Goal: Task Accomplishment & Management: Manage account settings

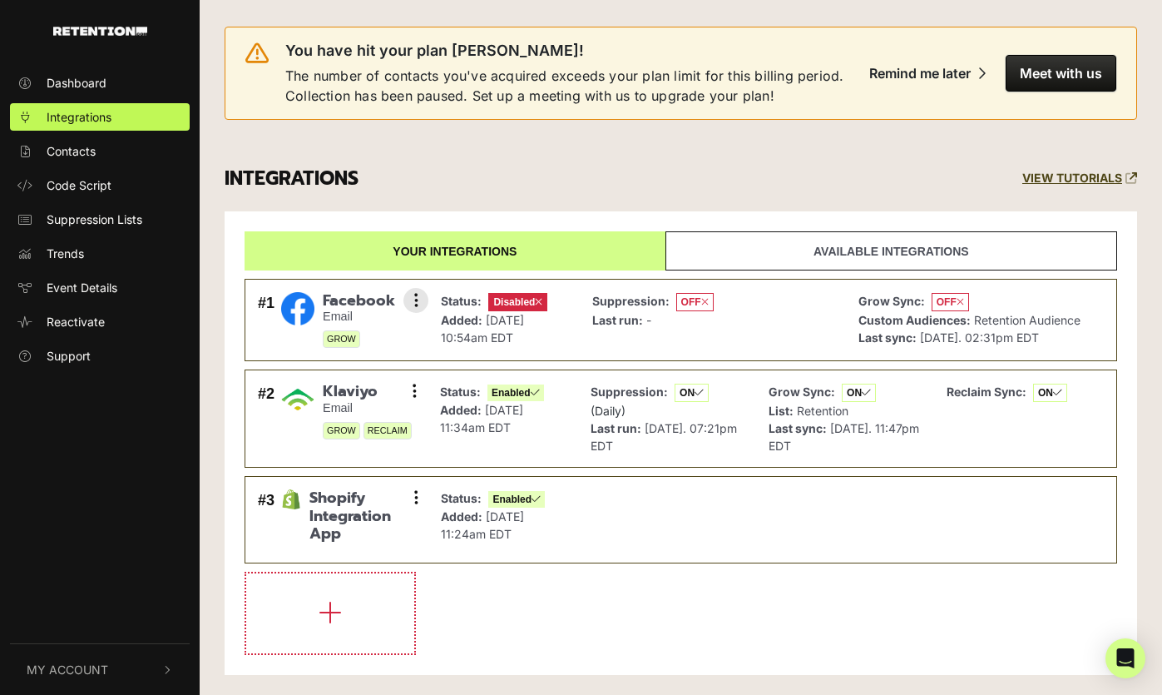
click at [504, 300] on span "Disabled" at bounding box center [517, 302] width 59 height 18
click at [417, 303] on icon at bounding box center [416, 300] width 4 height 17
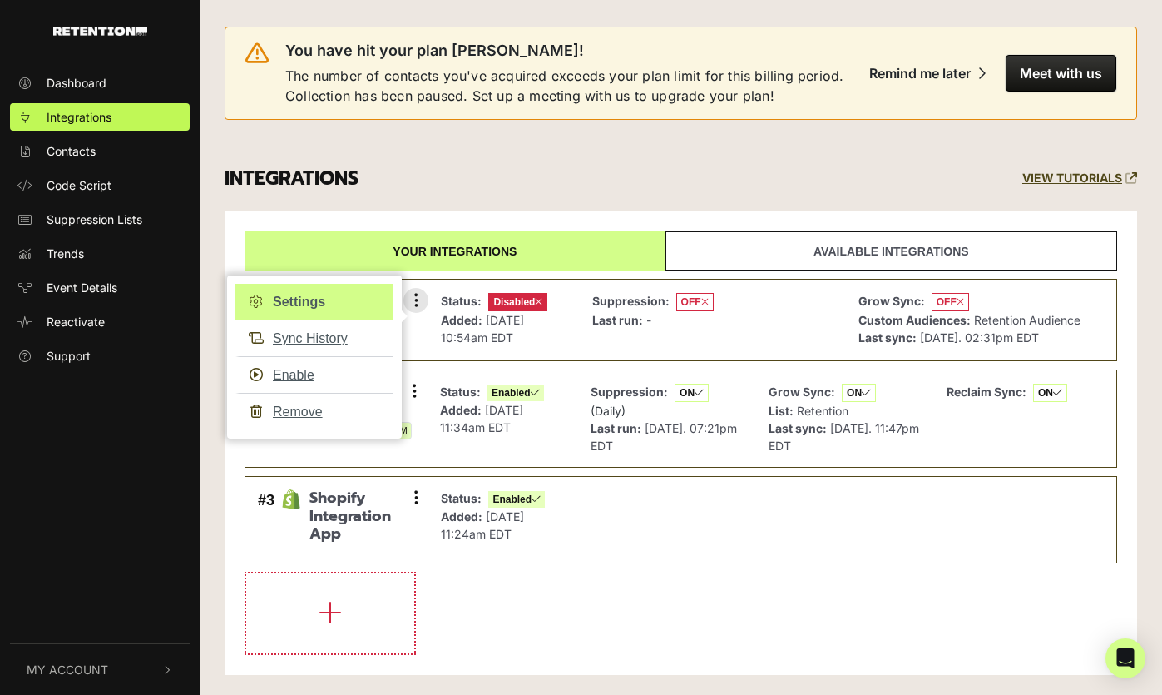
click at [316, 310] on link "Settings" at bounding box center [314, 302] width 158 height 37
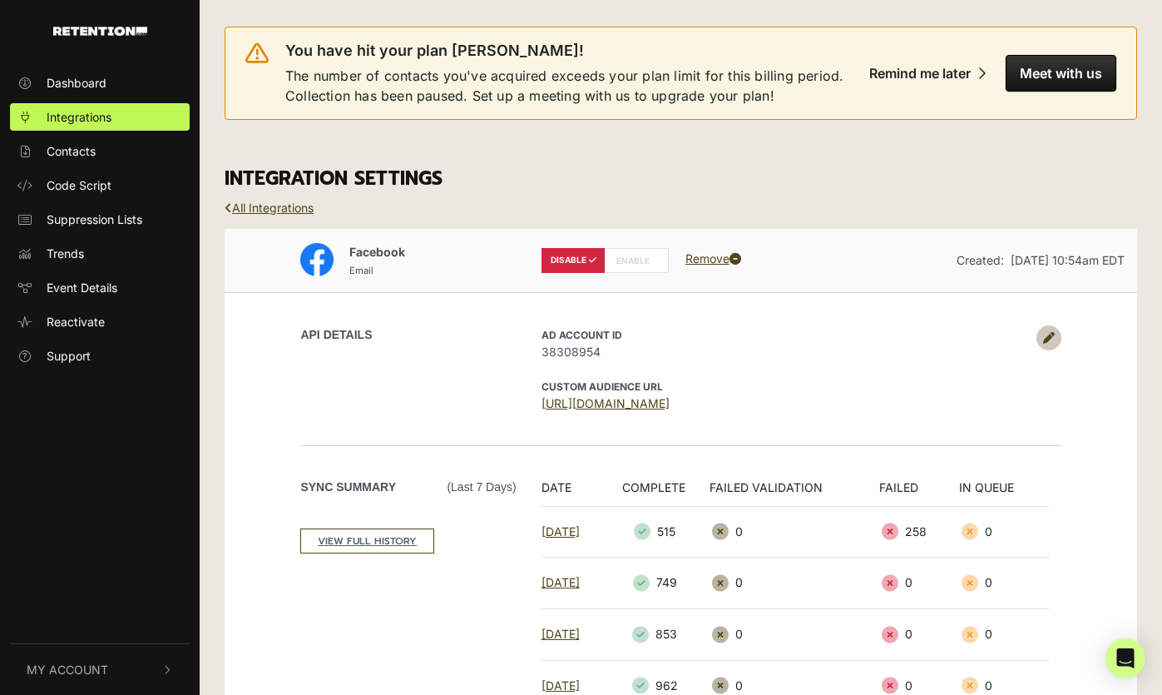
click at [622, 260] on label "ENABLE" at bounding box center [637, 260] width 64 height 25
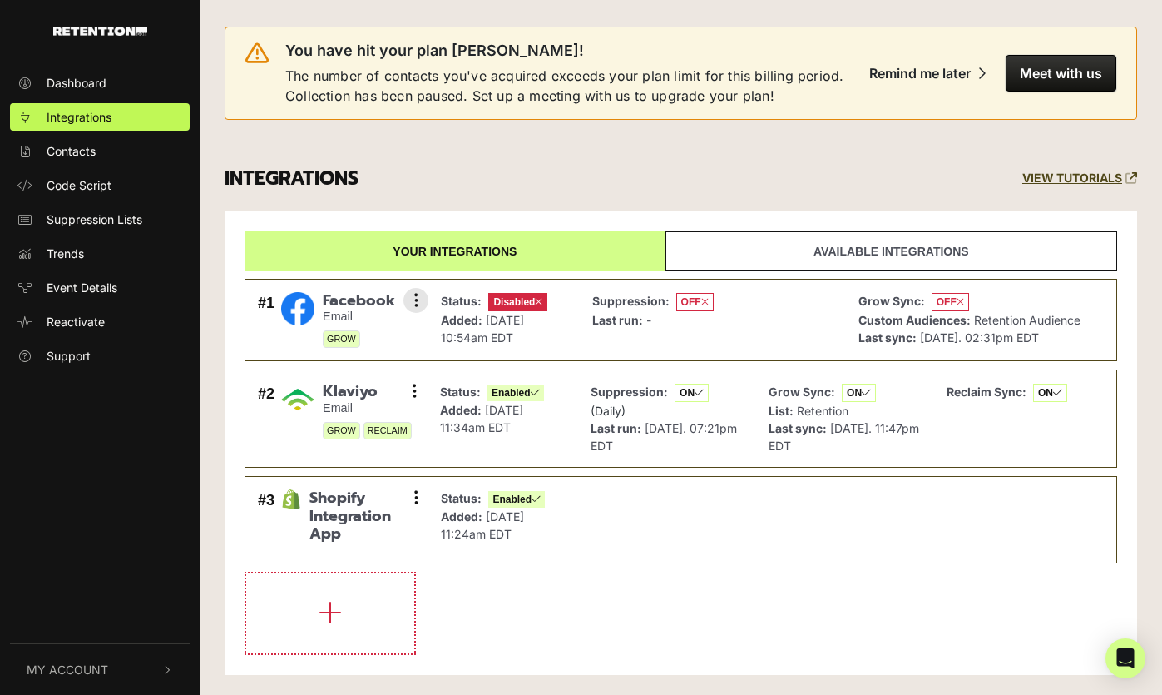
click at [424, 310] on li "#1 Facebook Email GROW Settings Sync History Enable Remove Status: Disabled Add…" at bounding box center [681, 320] width 873 height 83
click at [419, 300] on button at bounding box center [416, 300] width 25 height 25
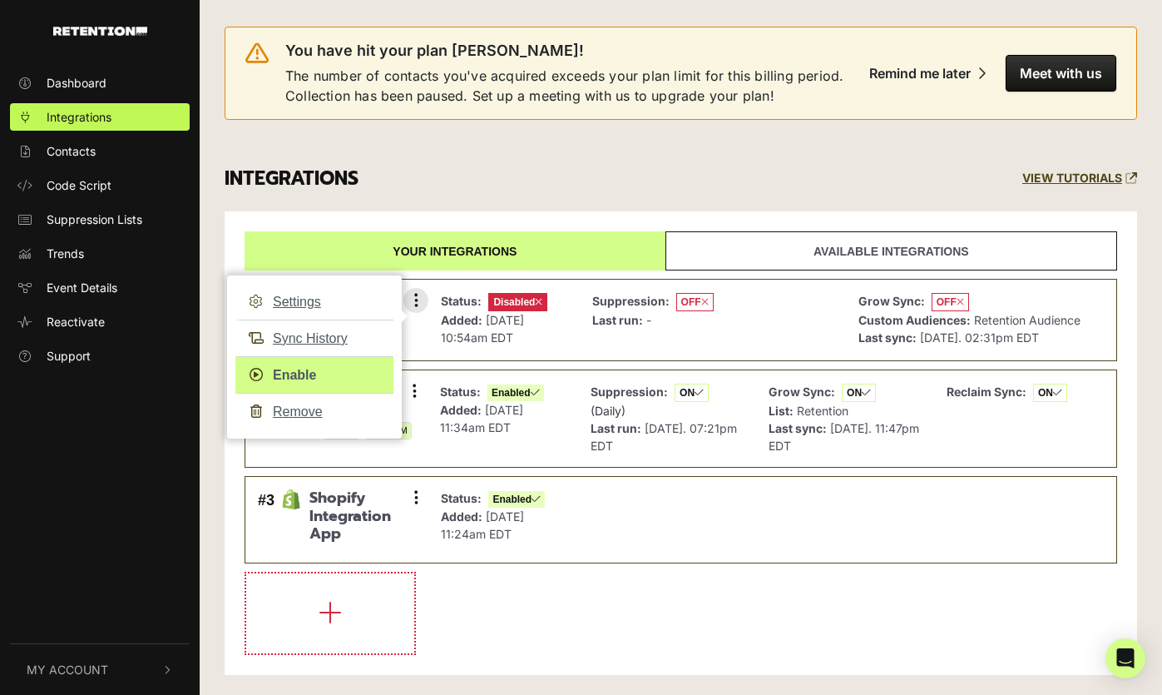
click at [302, 370] on link "Enable" at bounding box center [314, 374] width 158 height 37
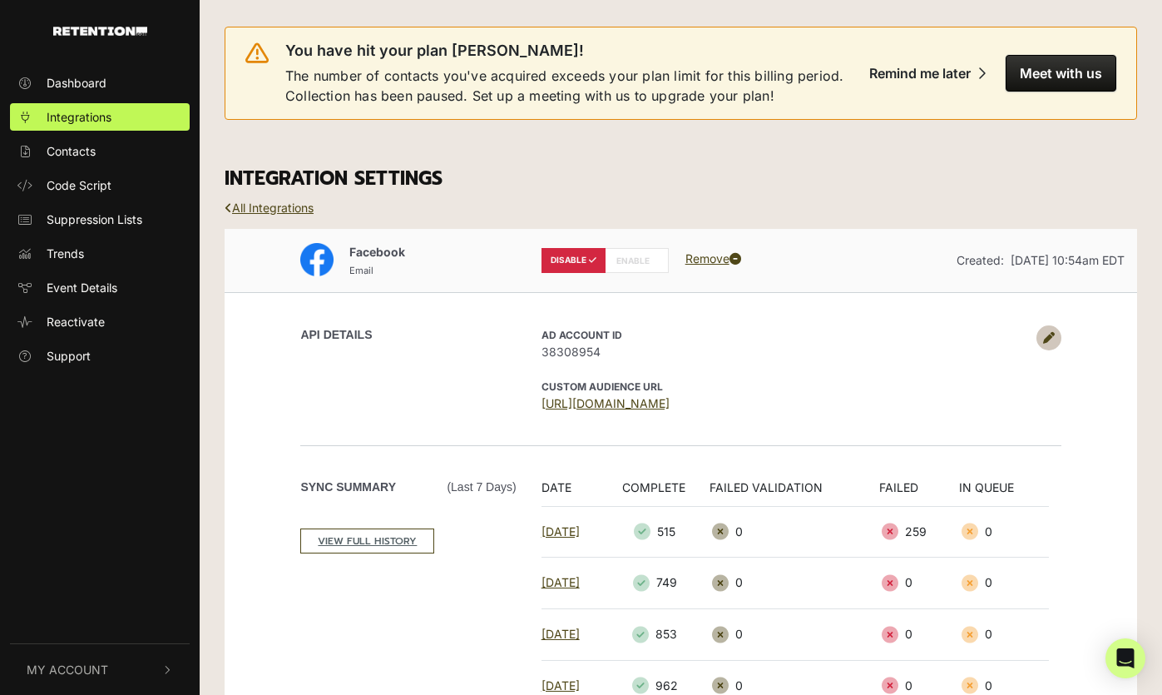
click at [567, 257] on label "DISABLE" at bounding box center [574, 260] width 64 height 25
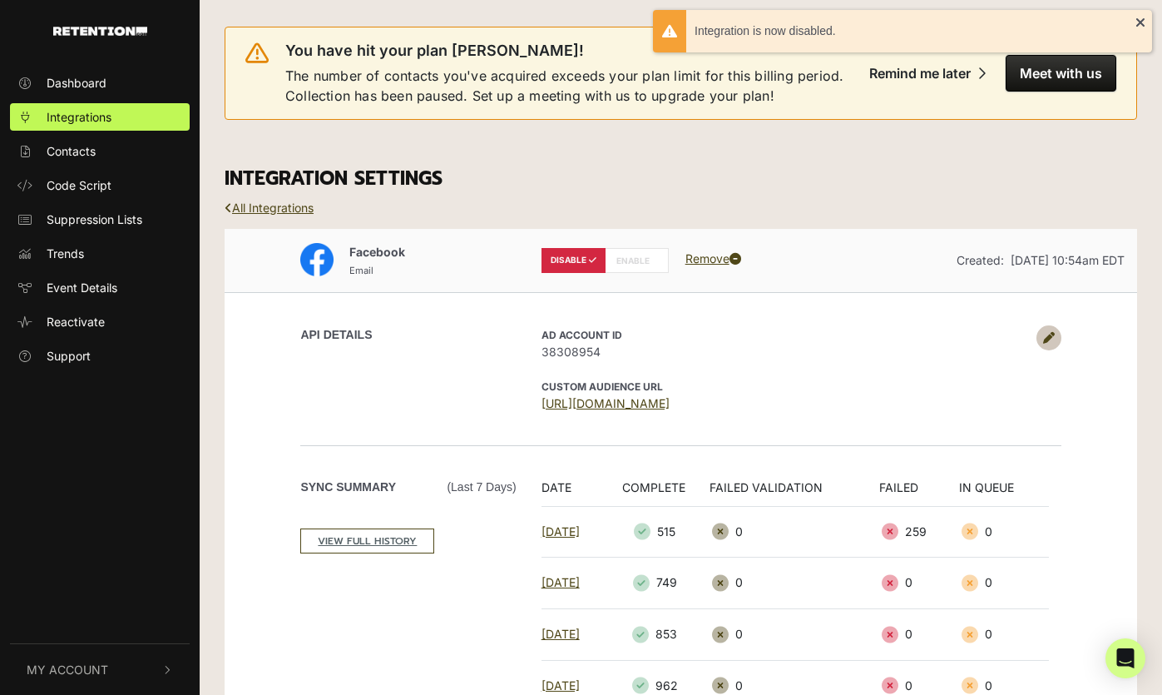
click at [648, 245] on div "DISABLE ENABLE Remove" at bounding box center [681, 260] width 305 height 38
click at [637, 262] on label "ENABLE" at bounding box center [637, 260] width 64 height 25
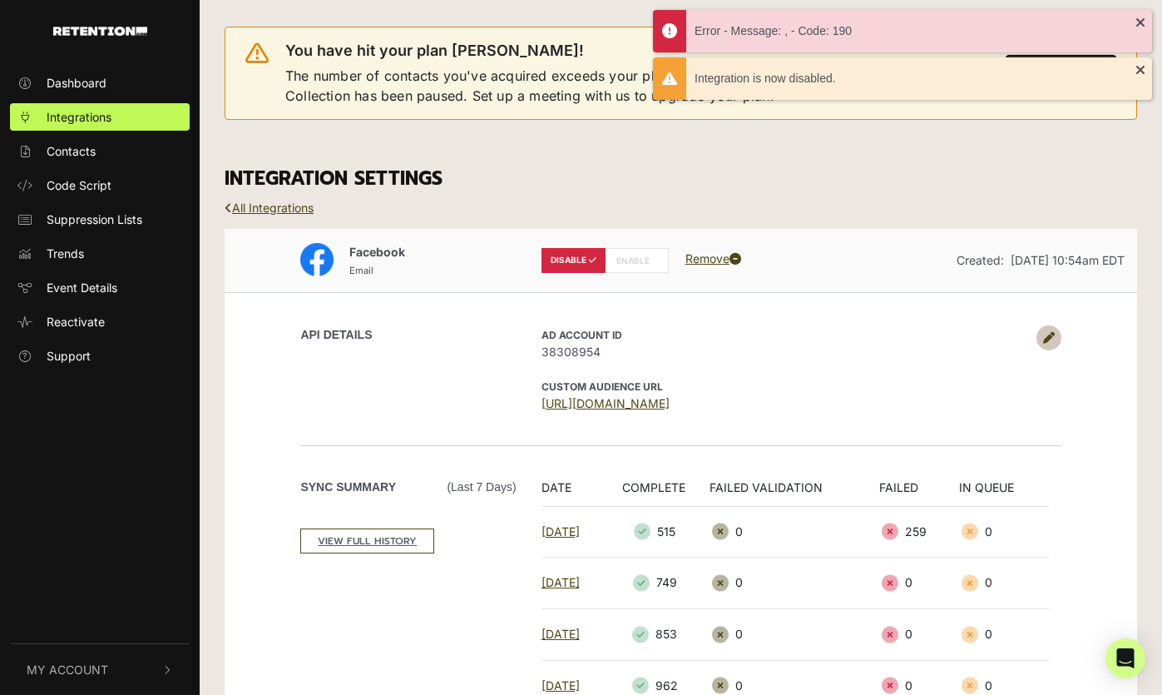
click at [1049, 338] on icon at bounding box center [1049, 338] width 12 height 12
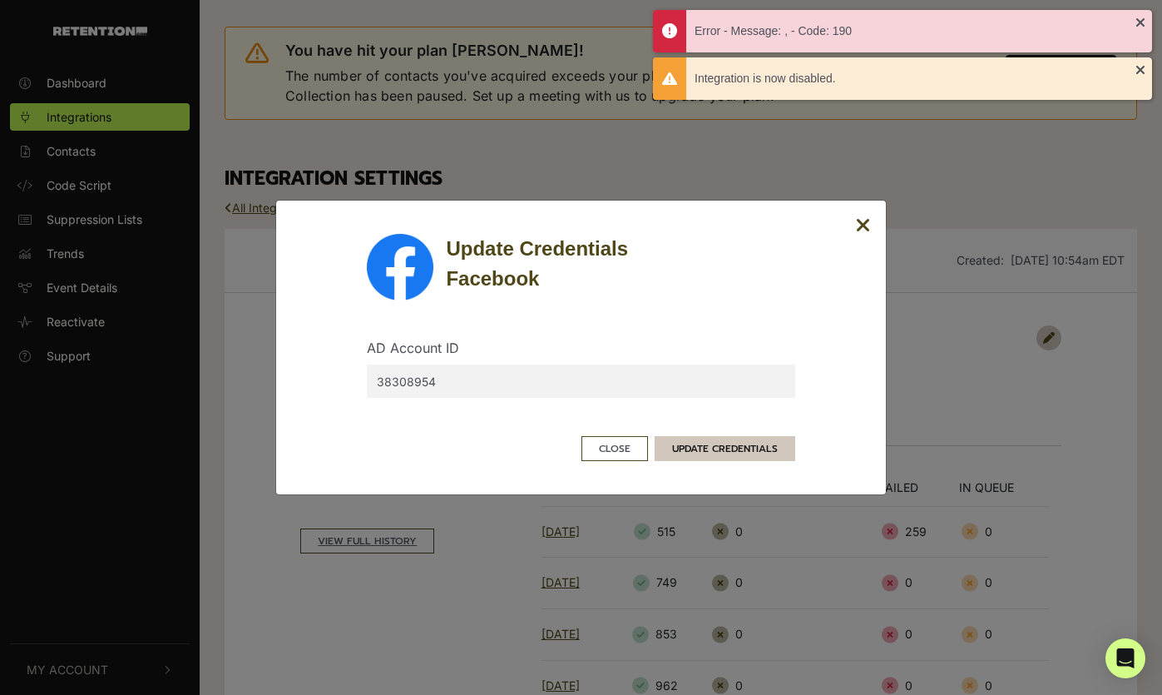
click at [736, 449] on button "UPDATE CREDENTIALS" at bounding box center [725, 448] width 141 height 25
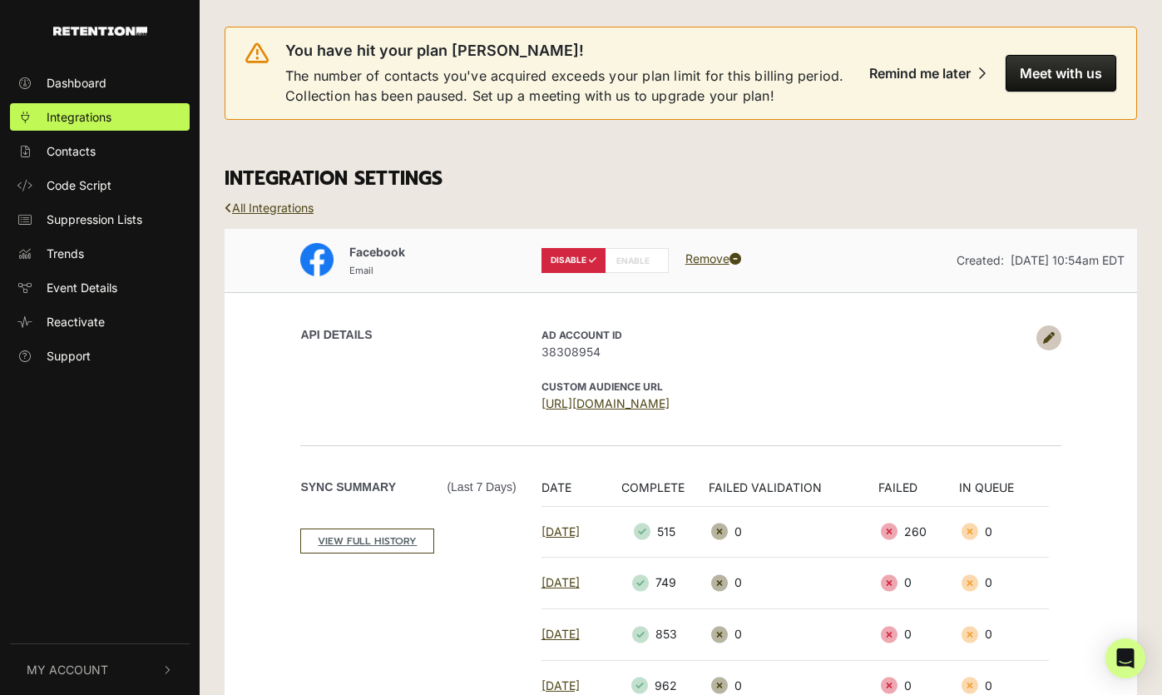
click at [1049, 334] on icon at bounding box center [1049, 338] width 12 height 12
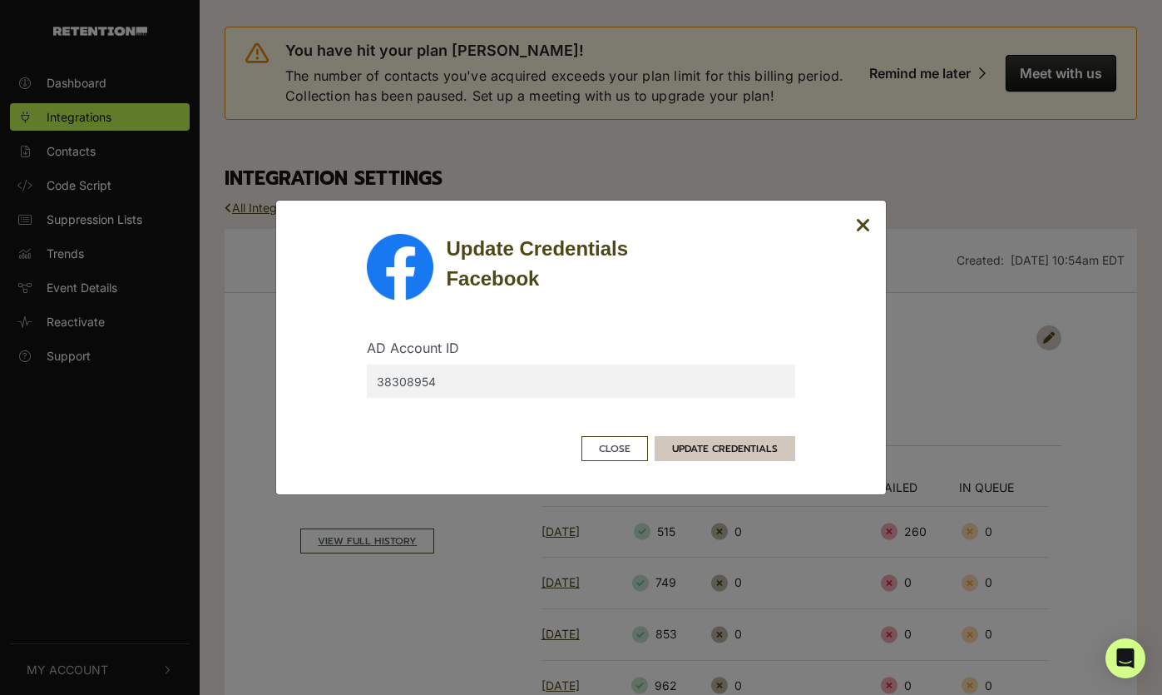
click at [733, 448] on button "UPDATE CREDENTIALS" at bounding box center [725, 448] width 141 height 25
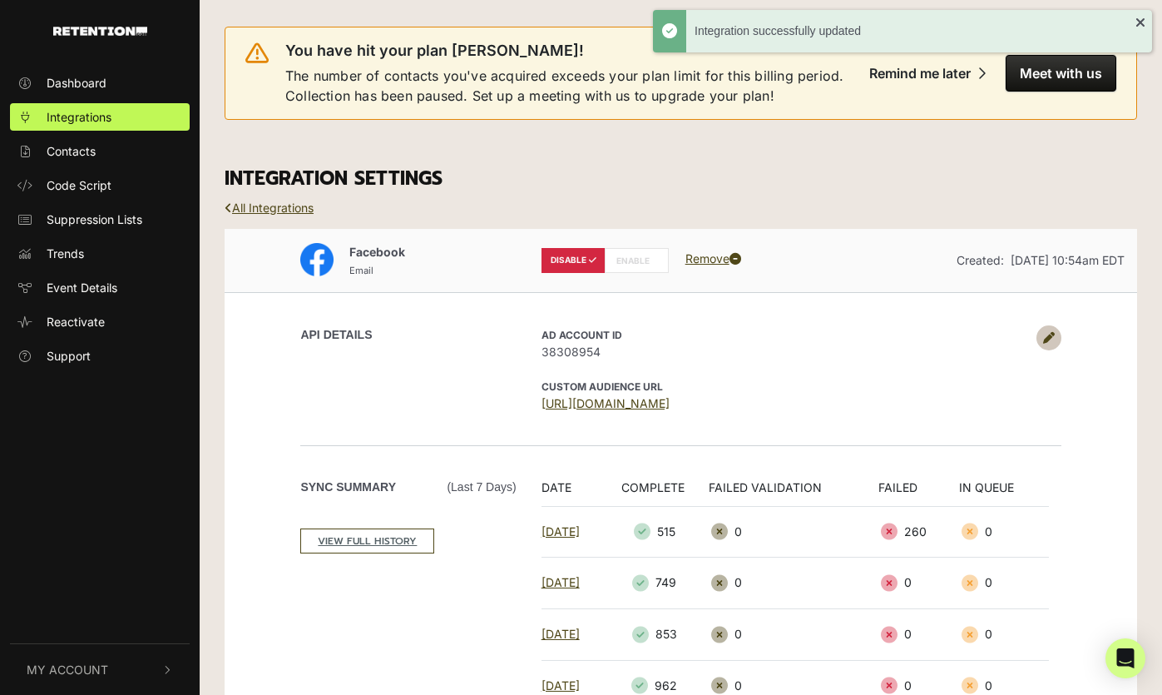
click at [628, 261] on label "ENABLE" at bounding box center [637, 260] width 64 height 25
radio input "false"
radio input "true"
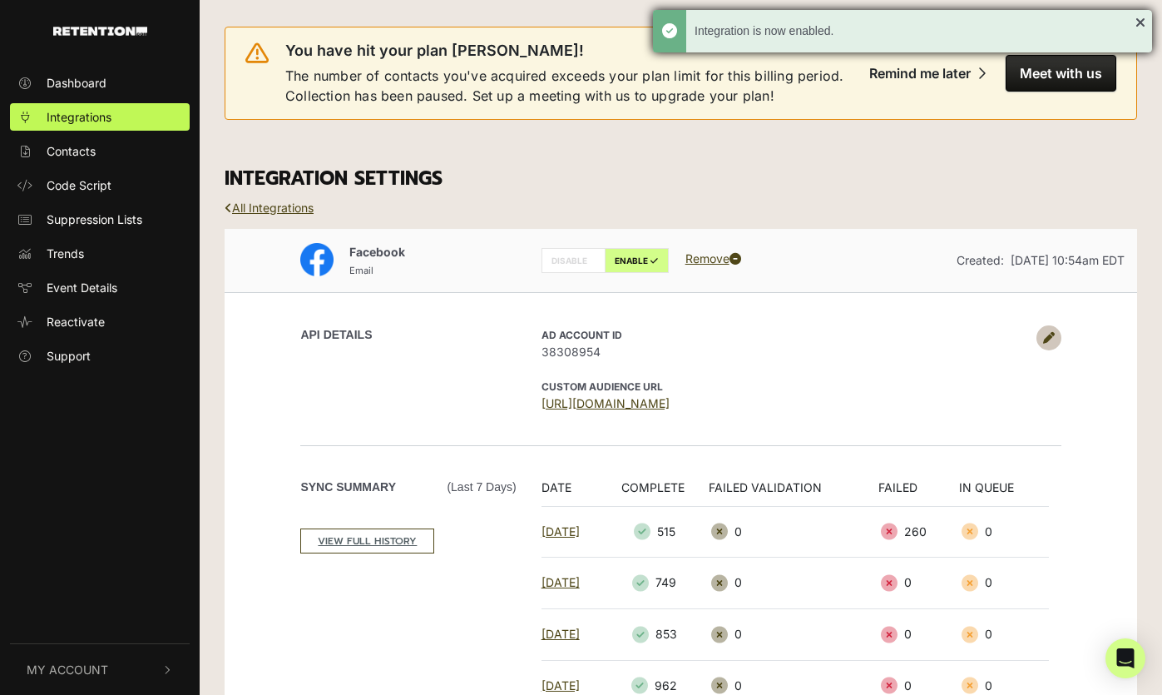
click at [1145, 17] on div "Integration is now enabled." at bounding box center [902, 31] width 499 height 42
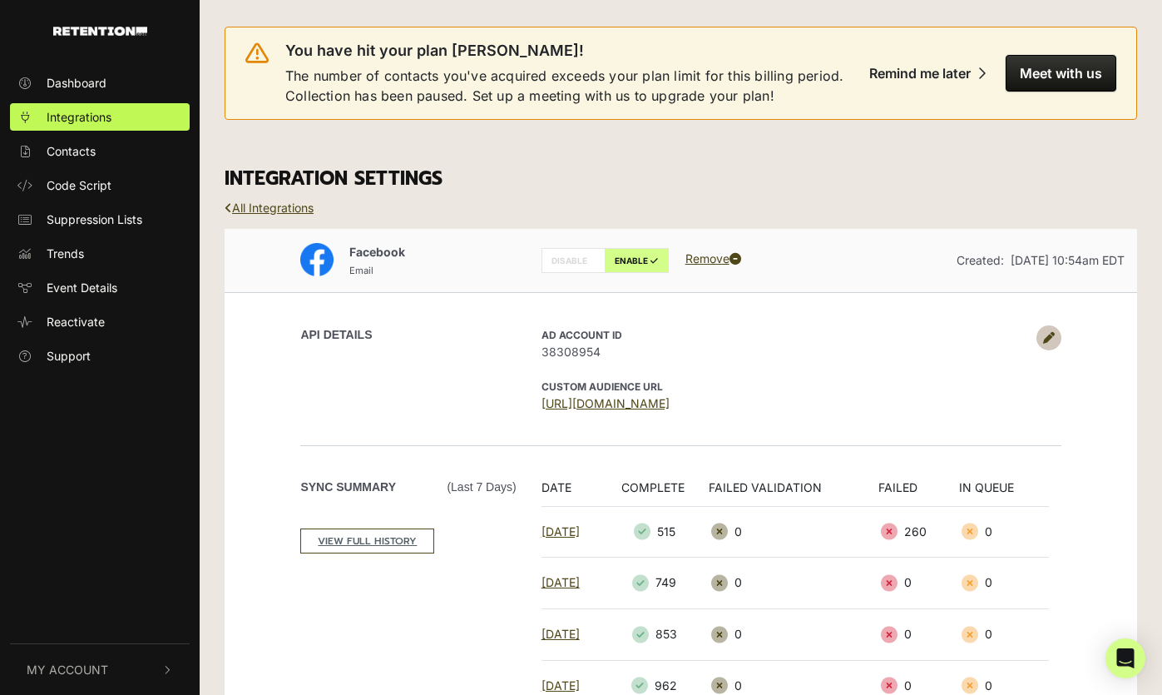
click at [81, 665] on span "My Account" at bounding box center [68, 669] width 82 height 17
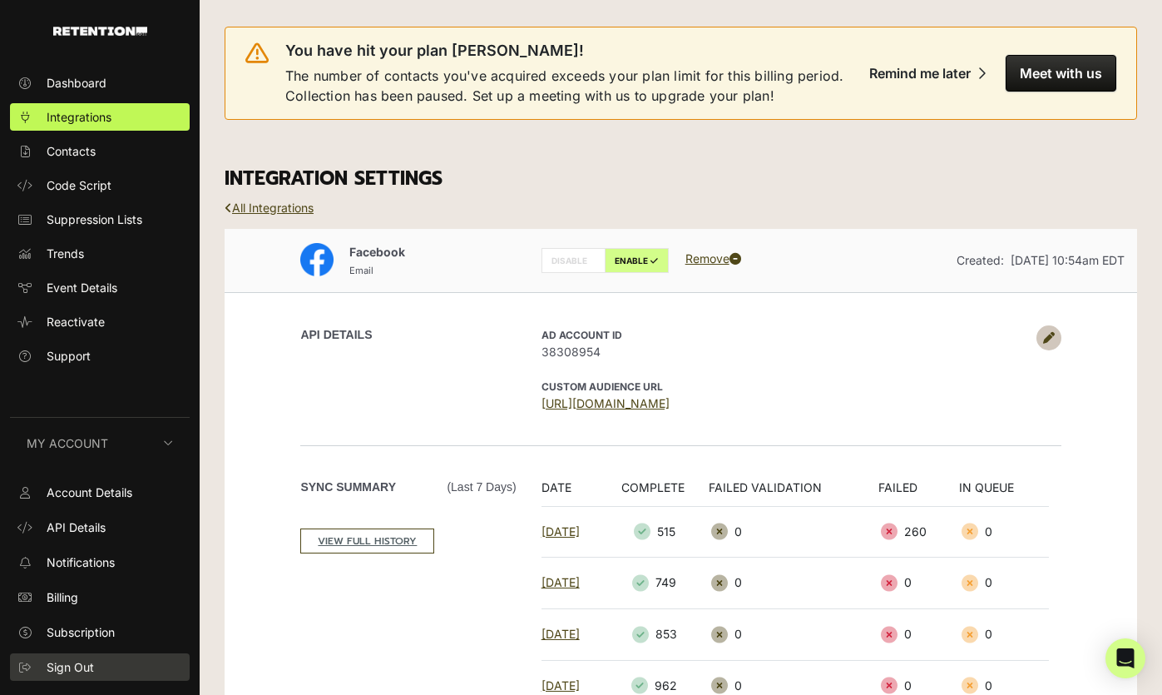
click at [89, 664] on span "Sign Out" at bounding box center [70, 666] width 47 height 17
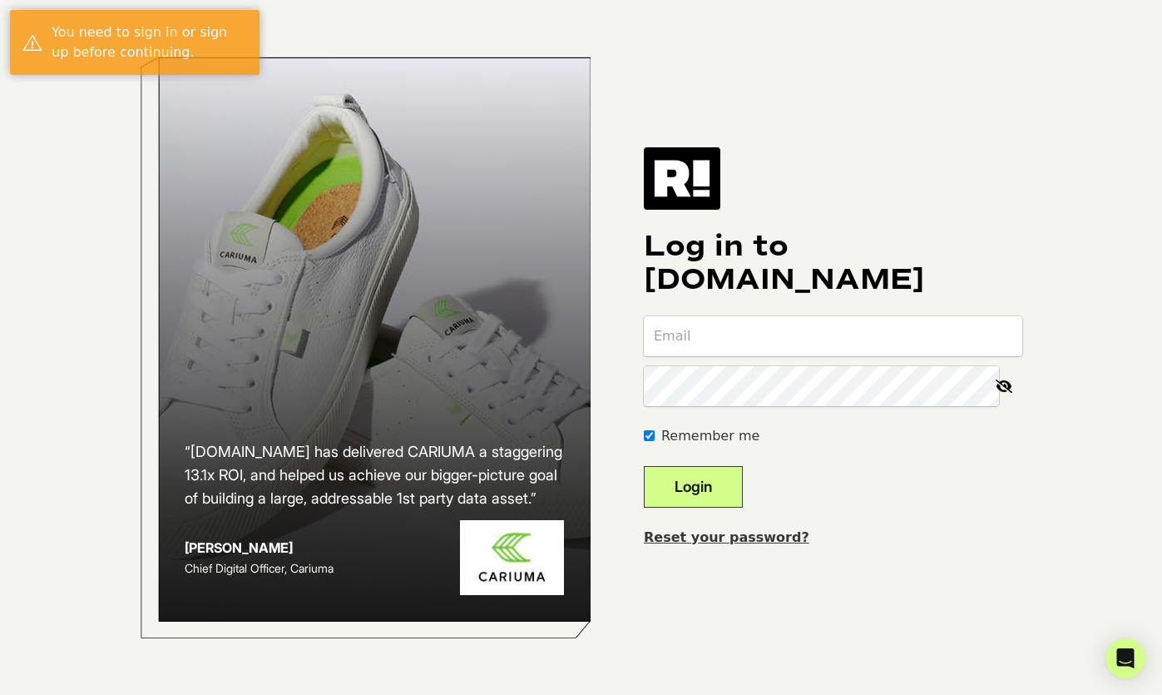
type input "[PERSON_NAME][EMAIL_ADDRESS][DOMAIN_NAME]"
